Goal: Communication & Community: Participate in discussion

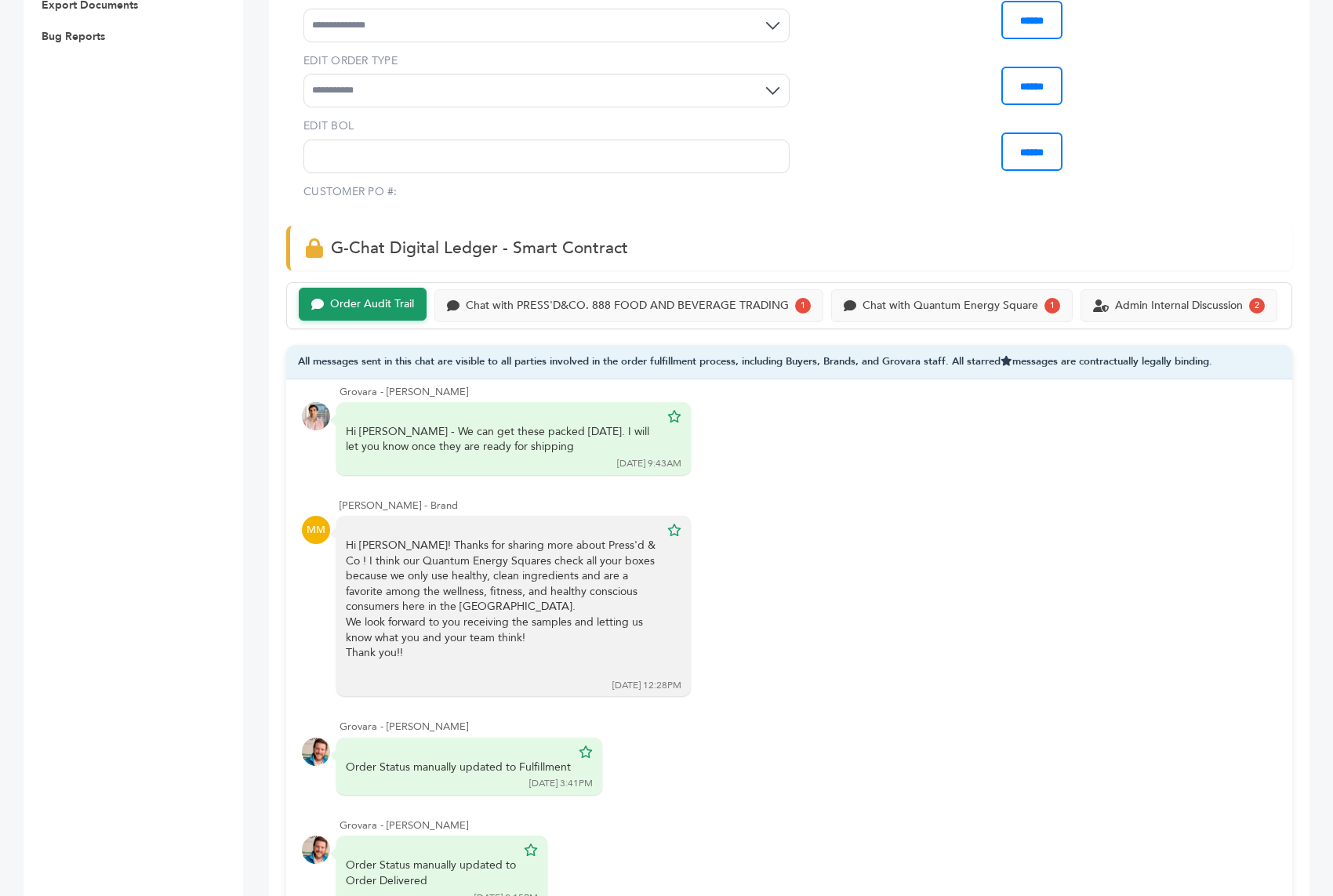
scroll to position [882, 0]
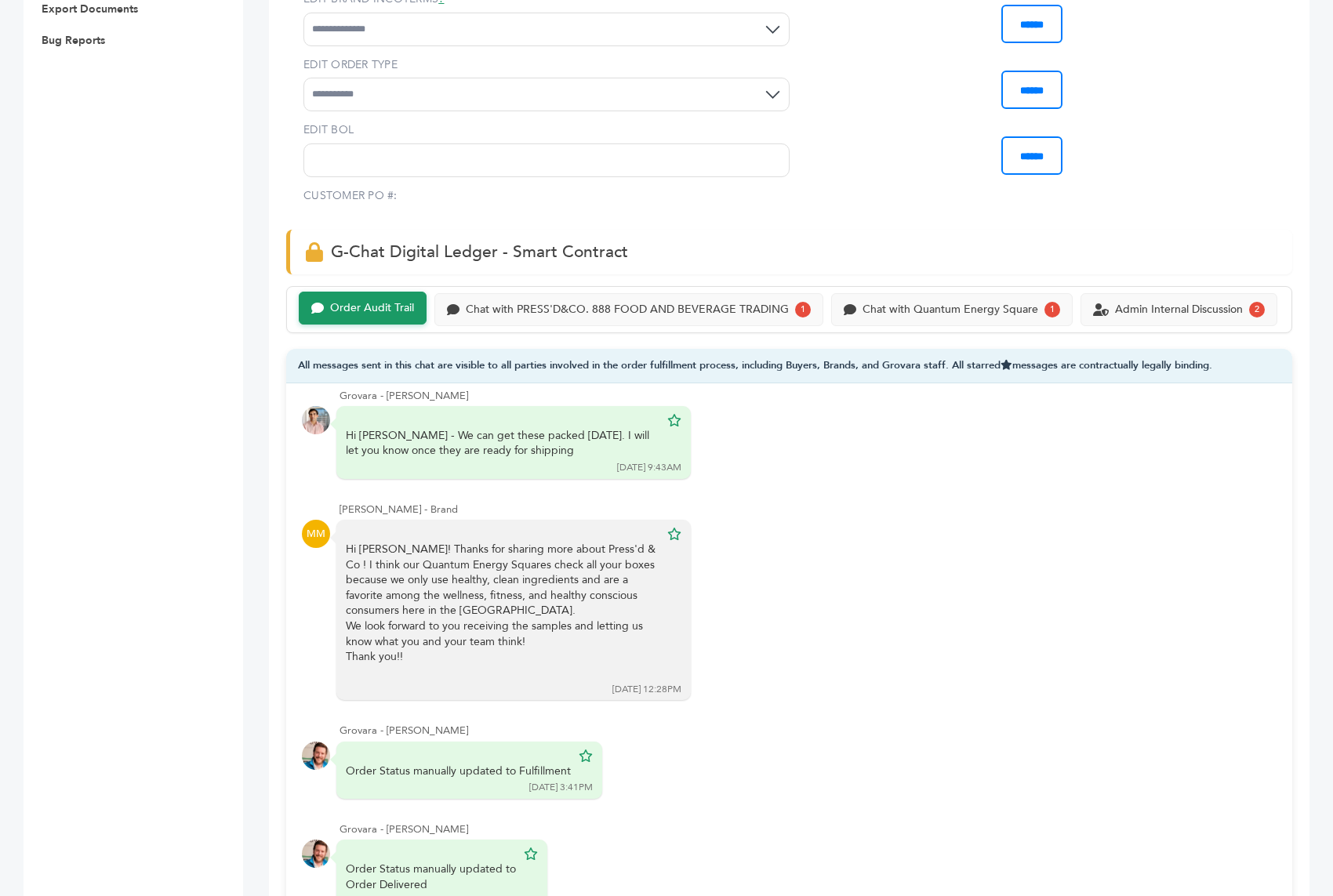
click at [678, 291] on div "Order Audit Trail Chat with PRESS'D&CO. 888 FOOD AND BEVERAGE TRADING 1 Chat wi…" at bounding box center [789, 310] width 1006 height 47
click at [679, 302] on div "Chat with PRESS'D&CO. 888 FOOD AND BEVERAGE TRADING" at bounding box center [627, 308] width 323 height 14
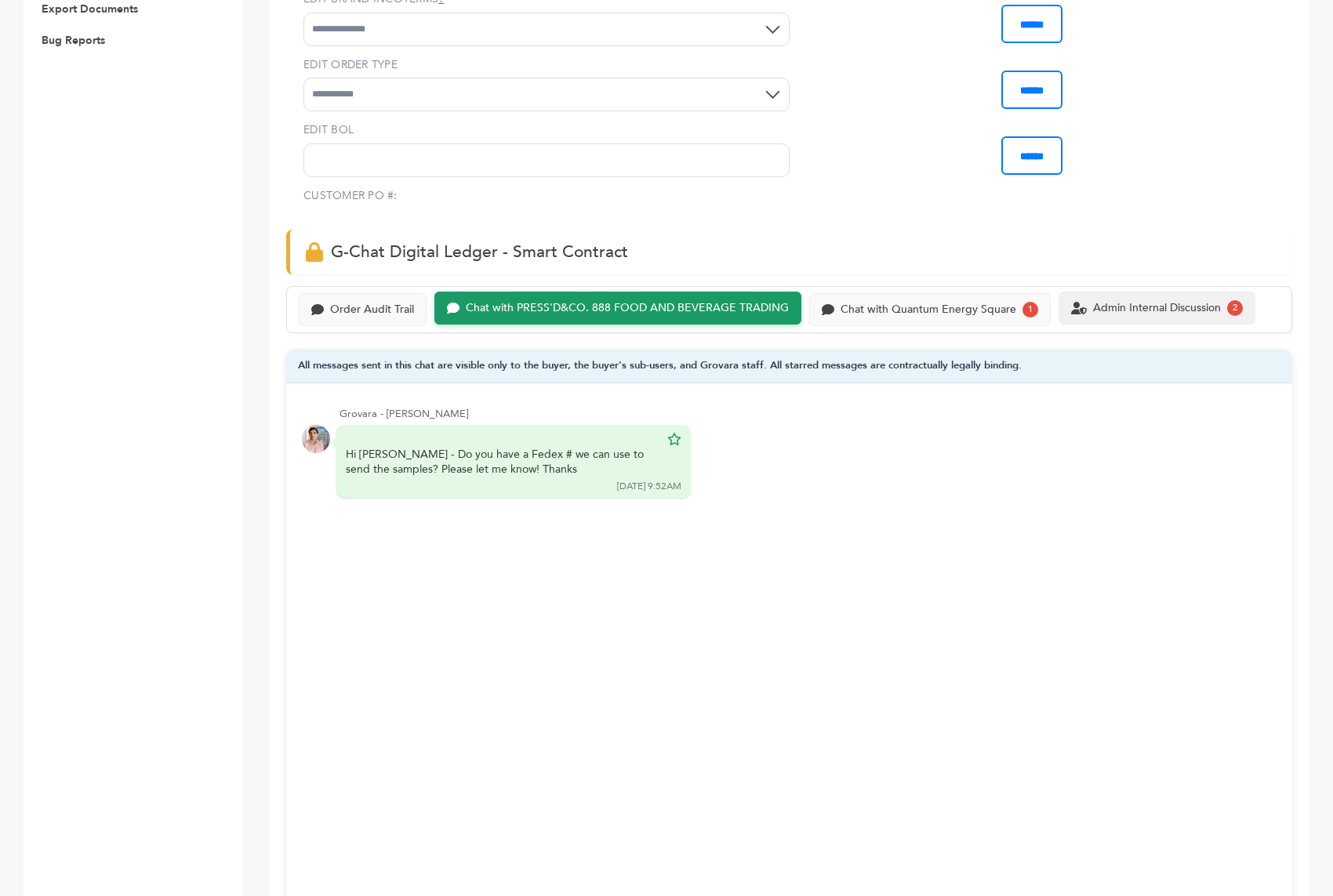
click at [1116, 300] on div "Admin Internal Discussion 2" at bounding box center [1157, 308] width 172 height 16
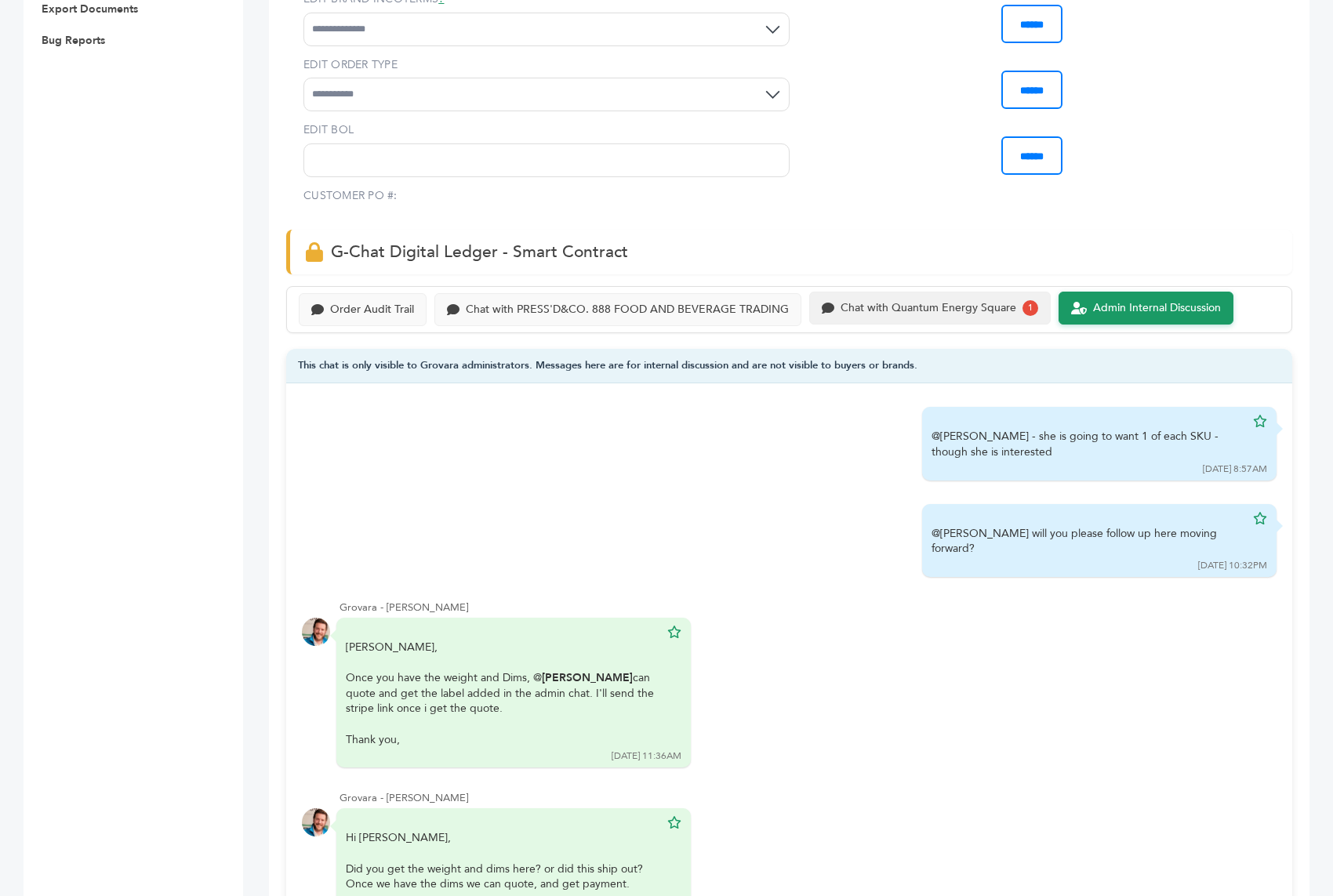
click at [926, 302] on div "Chat with Quantum Energy Square" at bounding box center [928, 308] width 176 height 14
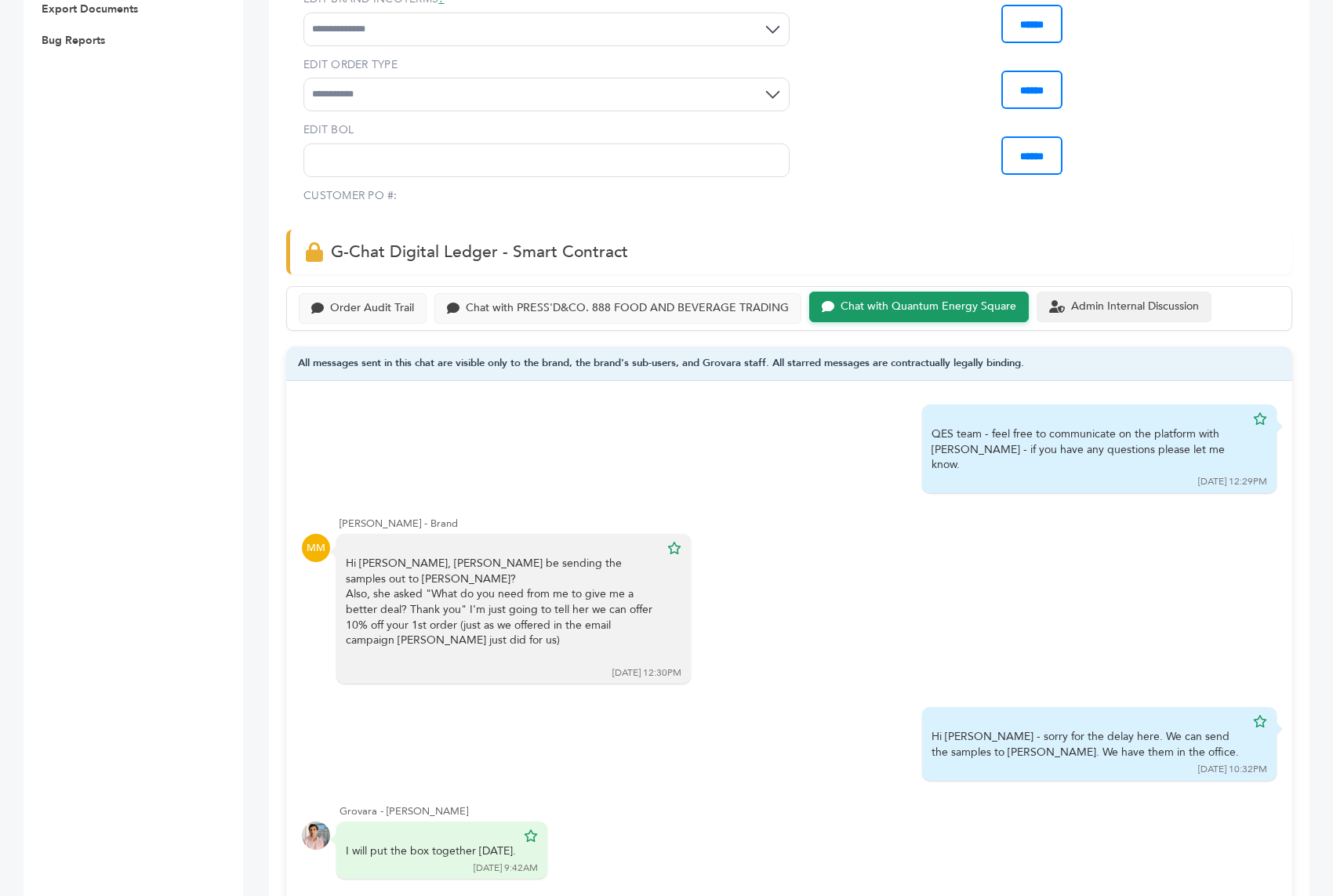
click at [1108, 300] on div "Admin Internal Discussion" at bounding box center [1134, 306] width 128 height 14
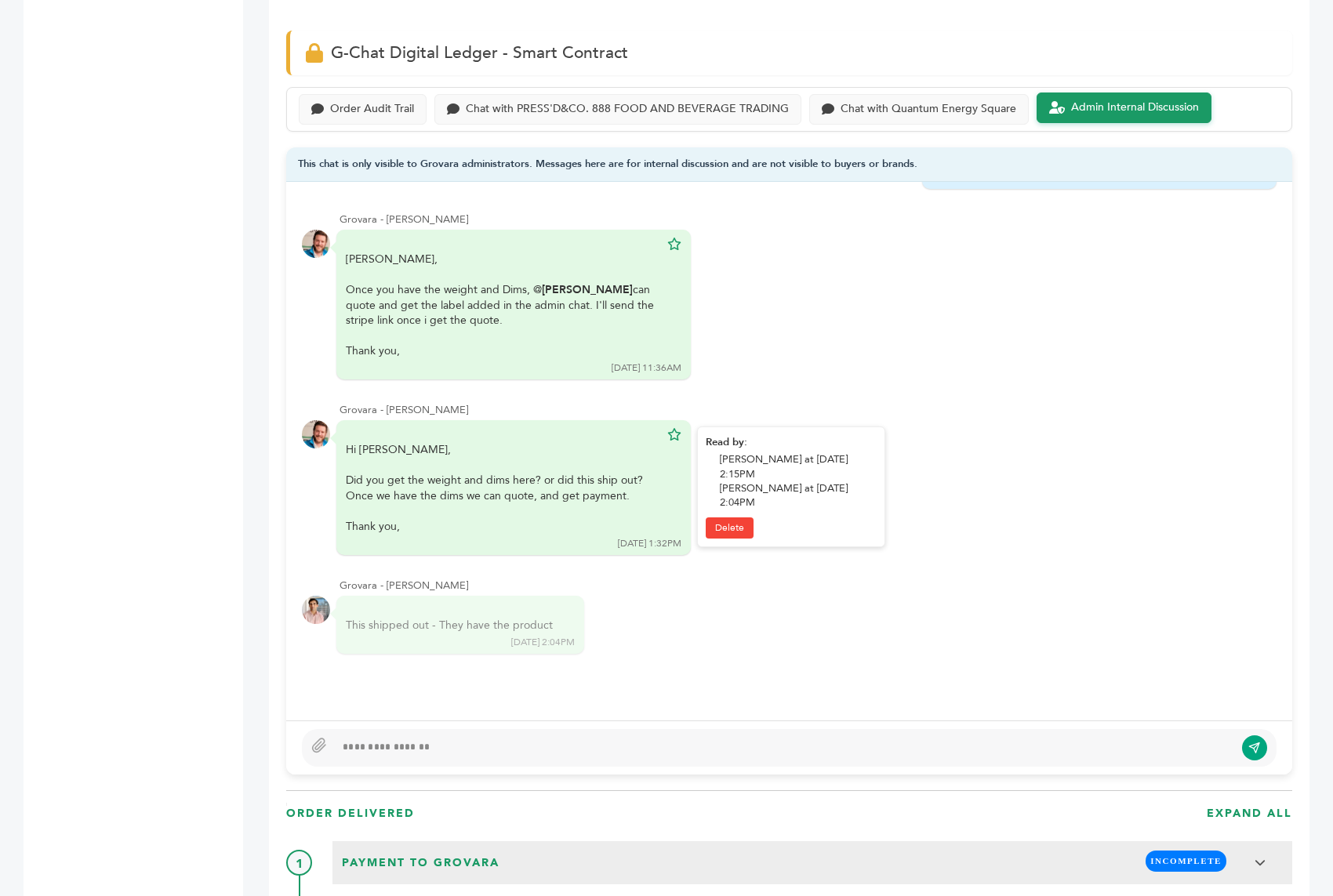
scroll to position [1269, 0]
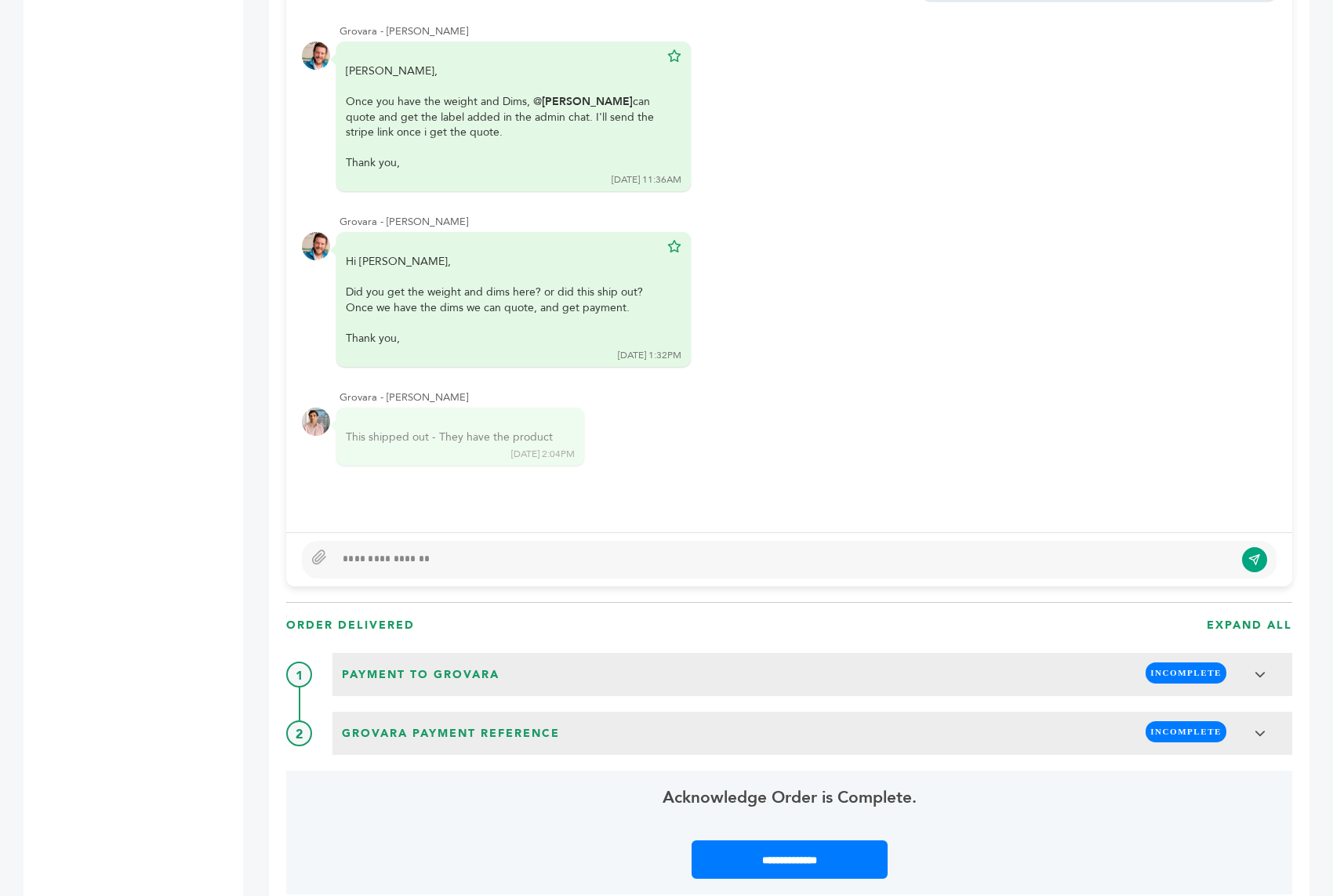
click at [408, 550] on div at bounding box center [784, 559] width 899 height 18
type textarea "**********"
click at [1251, 546] on button "submit" at bounding box center [1254, 559] width 26 height 26
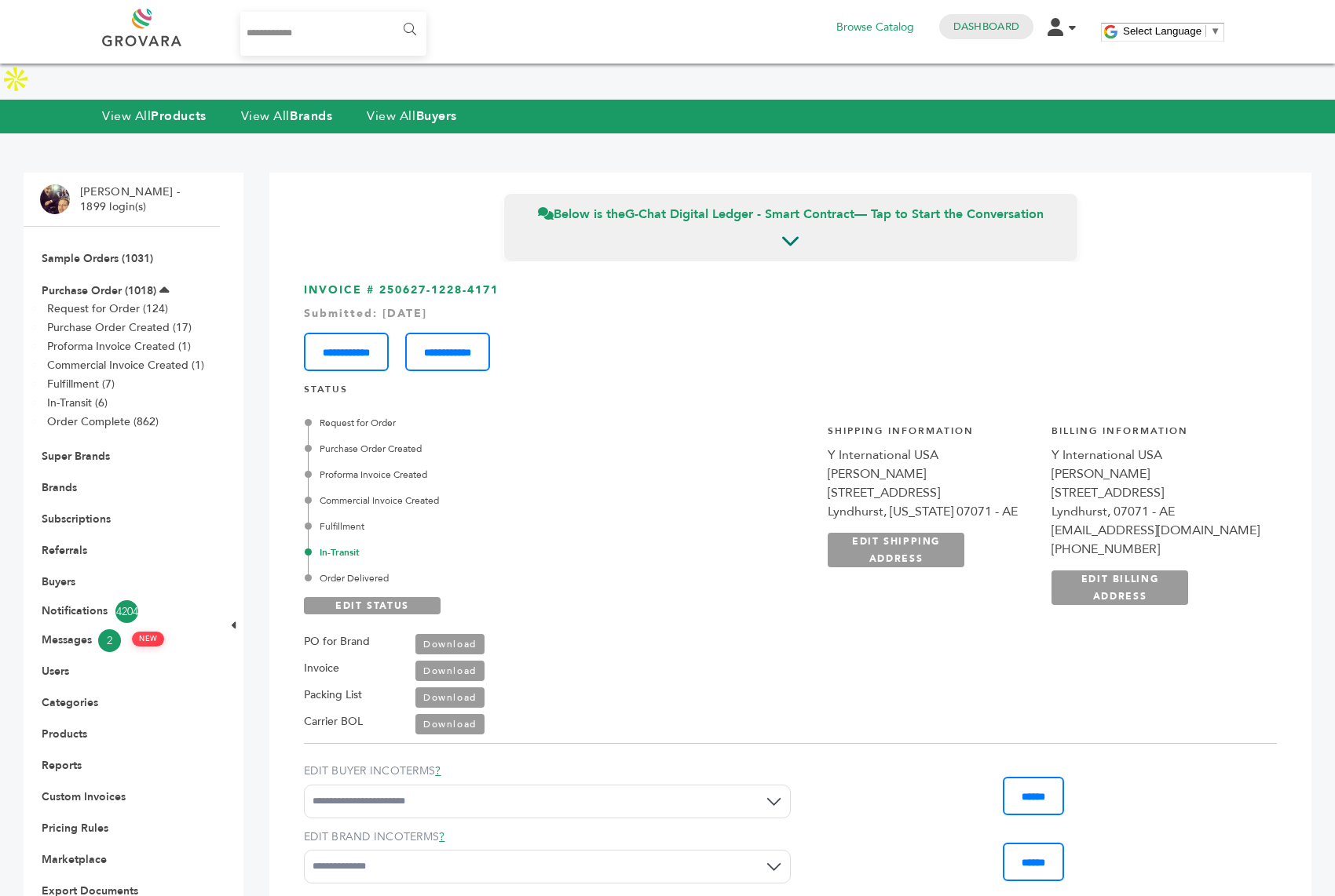
scroll to position [3606, 0]
